Goal: Check status

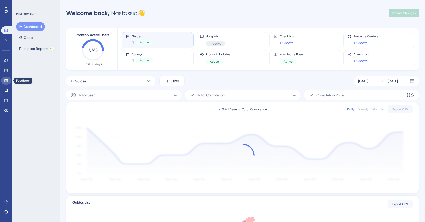
click at [7, 83] on link at bounding box center [6, 81] width 10 height 8
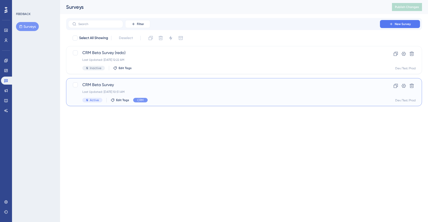
click at [114, 81] on div "CRM Beta Survey Last Updated: Aug 21 2025, 10:51 AM Active Edit Tags CRM Clone …" at bounding box center [244, 92] width 356 height 28
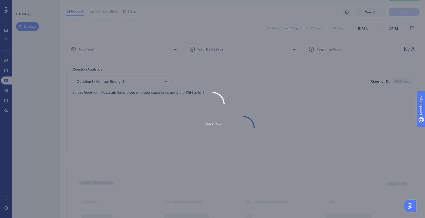
click at [20, 87] on div "Loading..." at bounding box center [212, 109] width 425 height 218
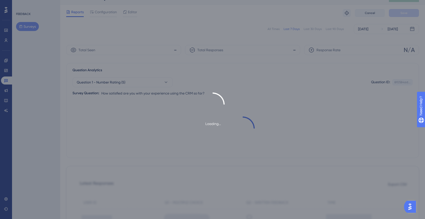
scroll to position [9, 0]
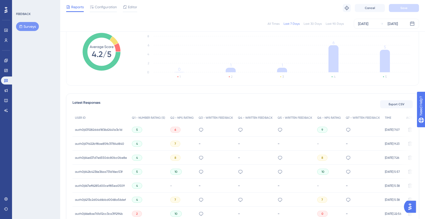
scroll to position [74, 0]
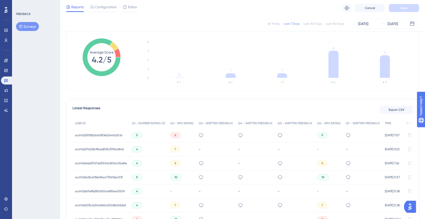
click at [136, 137] on span "5" at bounding box center [137, 135] width 2 height 4
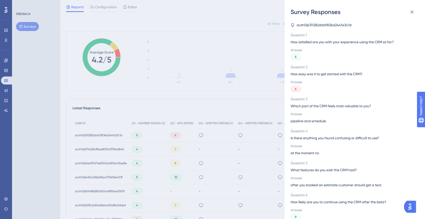
click at [169, 142] on div "Survey Responses auth0|6311282ddd1836d2441a3c1d Question 1 How satisfied are yo…" at bounding box center [212, 109] width 425 height 219
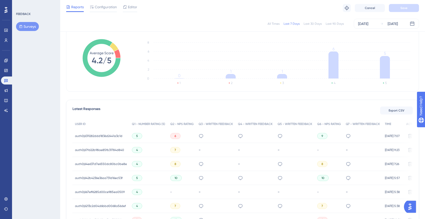
scroll to position [73, 0]
click at [136, 135] on span "5" at bounding box center [137, 136] width 2 height 4
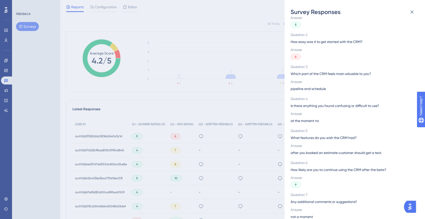
scroll to position [33, 0]
click at [165, 48] on div "Survey Responses auth0|6311282ddd1836d2441a3c1d Question 1 How satisfied are yo…" at bounding box center [212, 109] width 425 height 219
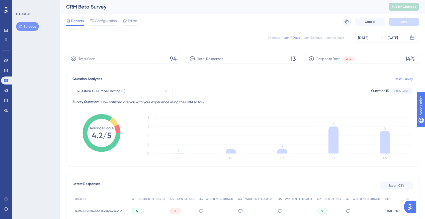
scroll to position [0, 0]
